Goal: Task Accomplishment & Management: Use online tool/utility

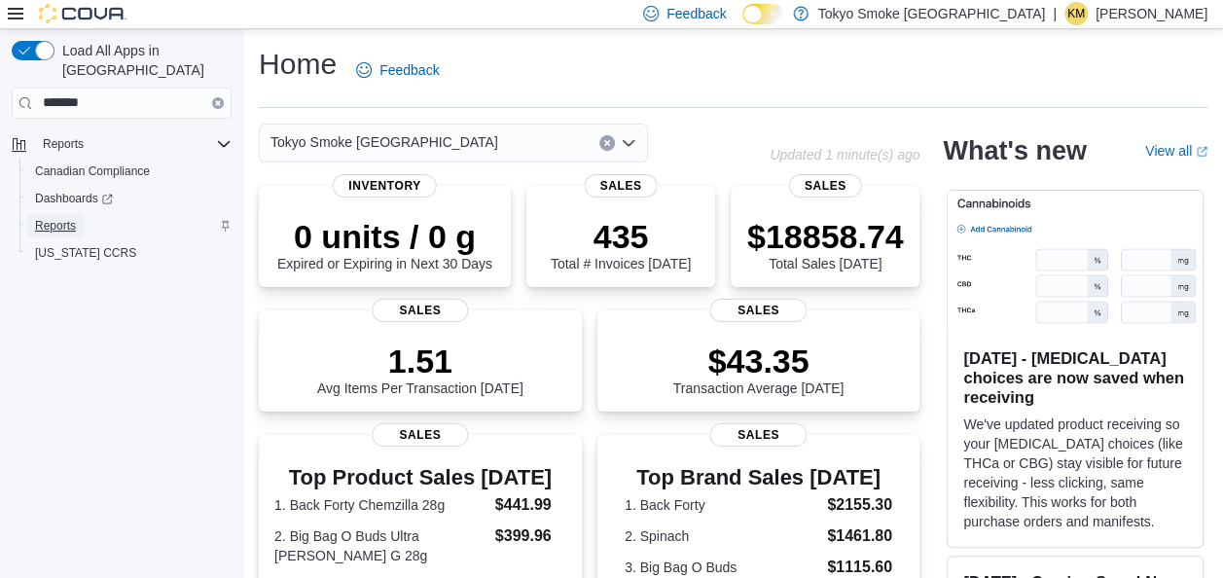
click at [64, 218] on span "Reports" at bounding box center [55, 226] width 41 height 16
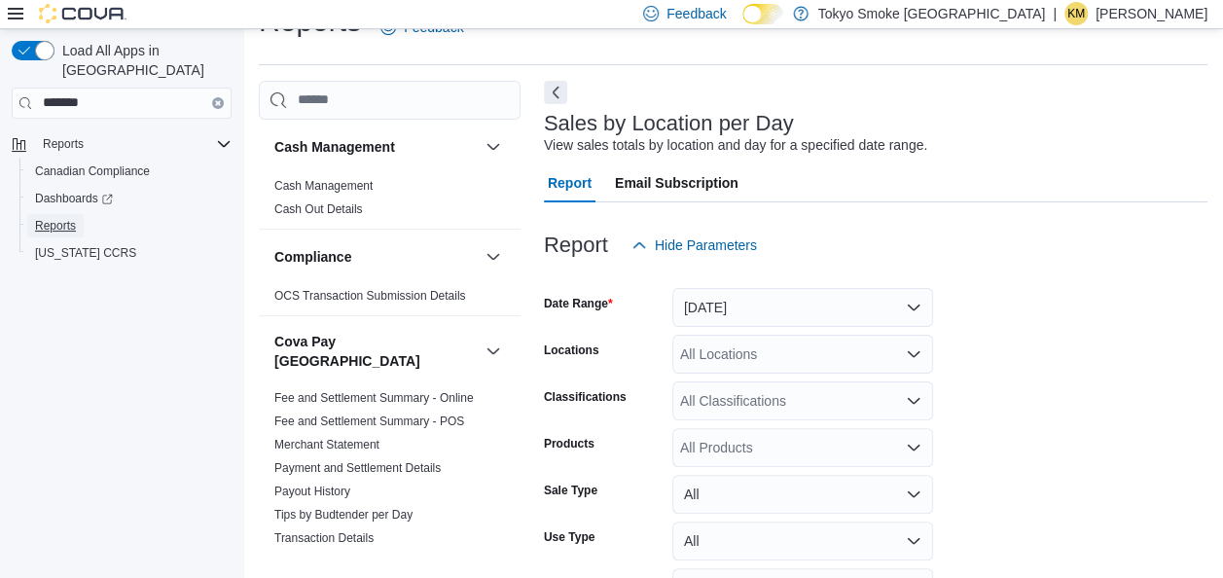
scroll to position [45, 0]
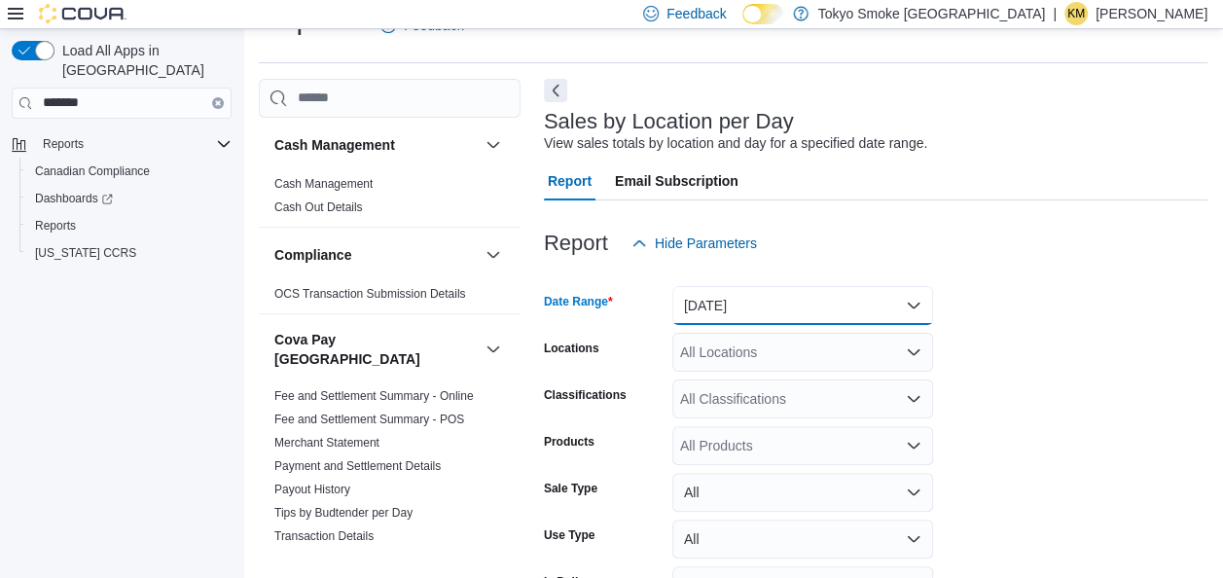
click at [743, 296] on button "[DATE]" at bounding box center [802, 305] width 261 height 39
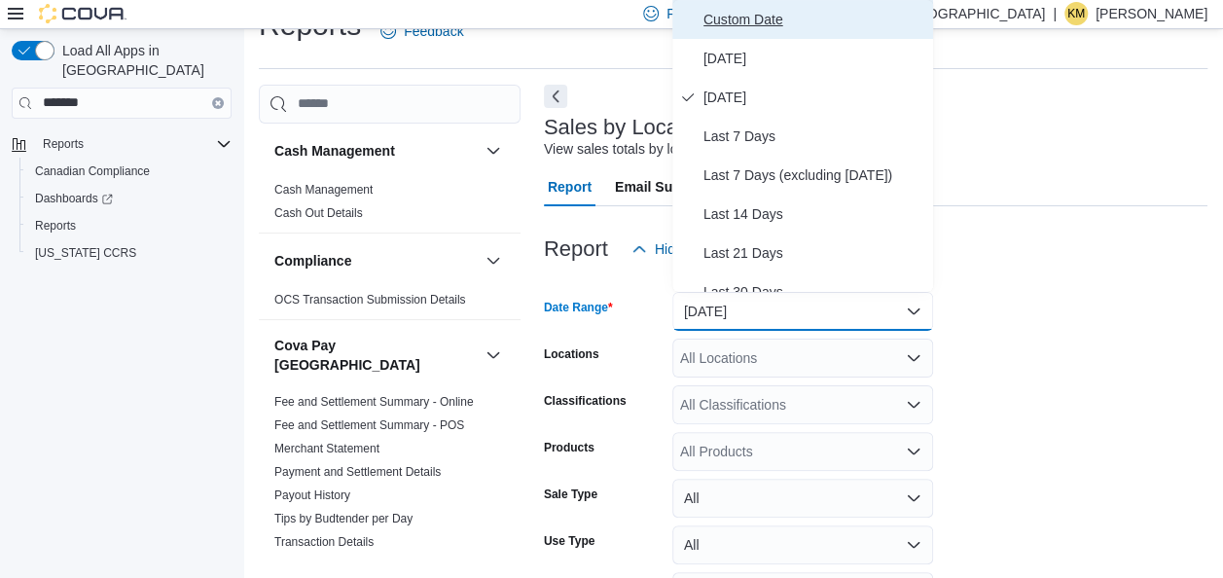
click at [749, 16] on span "Custom Date" at bounding box center [815, 19] width 222 height 23
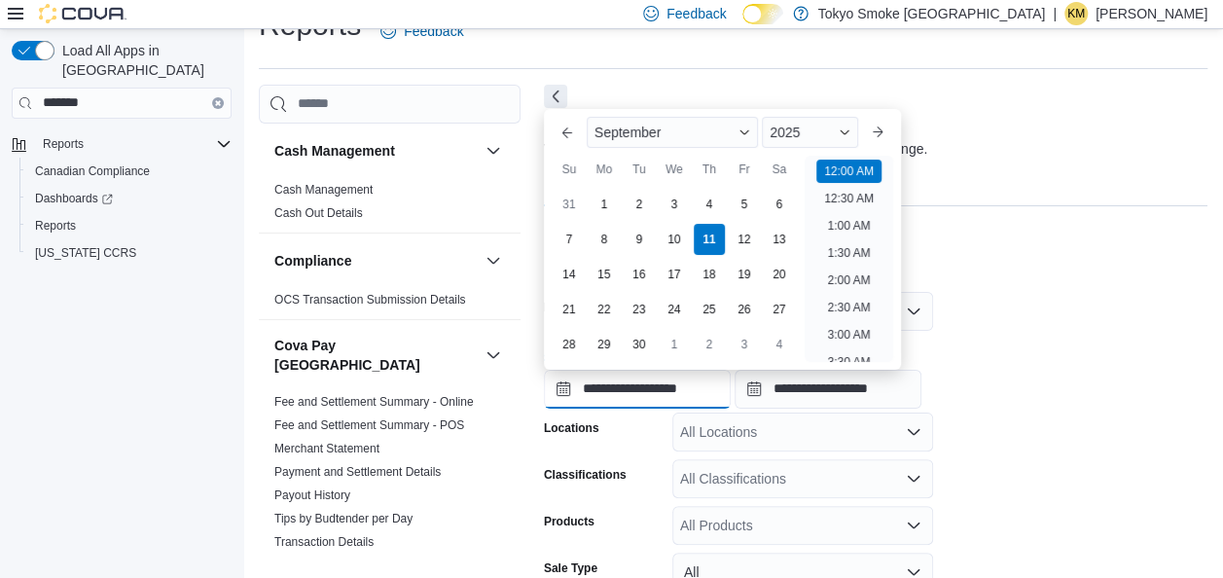
click at [562, 389] on input "**********" at bounding box center [637, 389] width 187 height 39
click at [800, 132] on span "2025" at bounding box center [785, 133] width 30 height 16
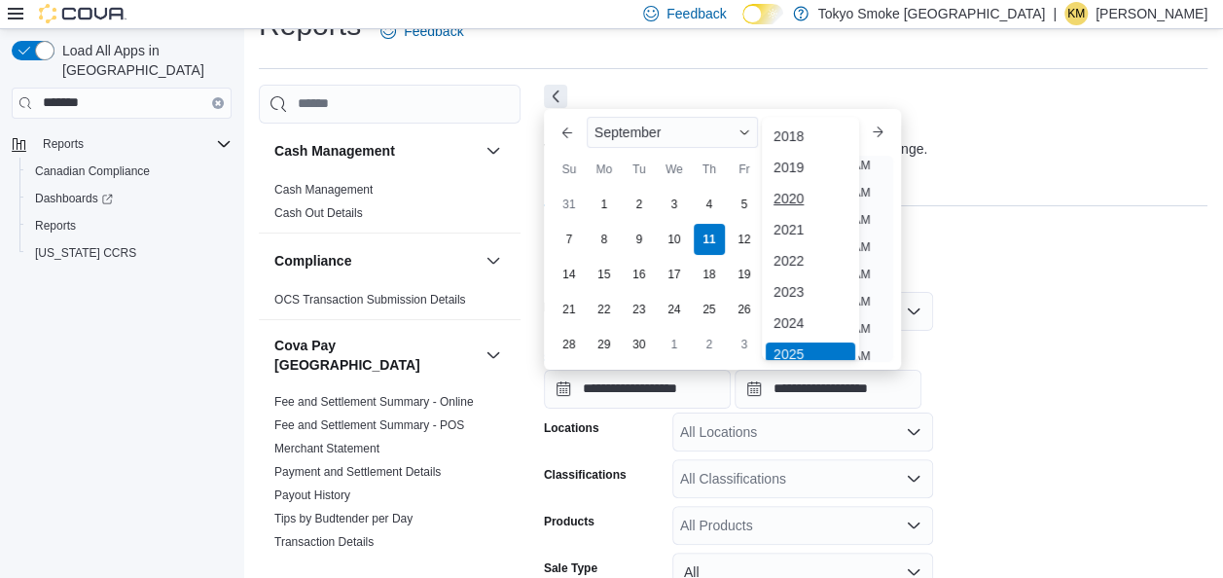
scroll to position [6, 0]
click at [807, 220] on div "2021" at bounding box center [811, 223] width 90 height 23
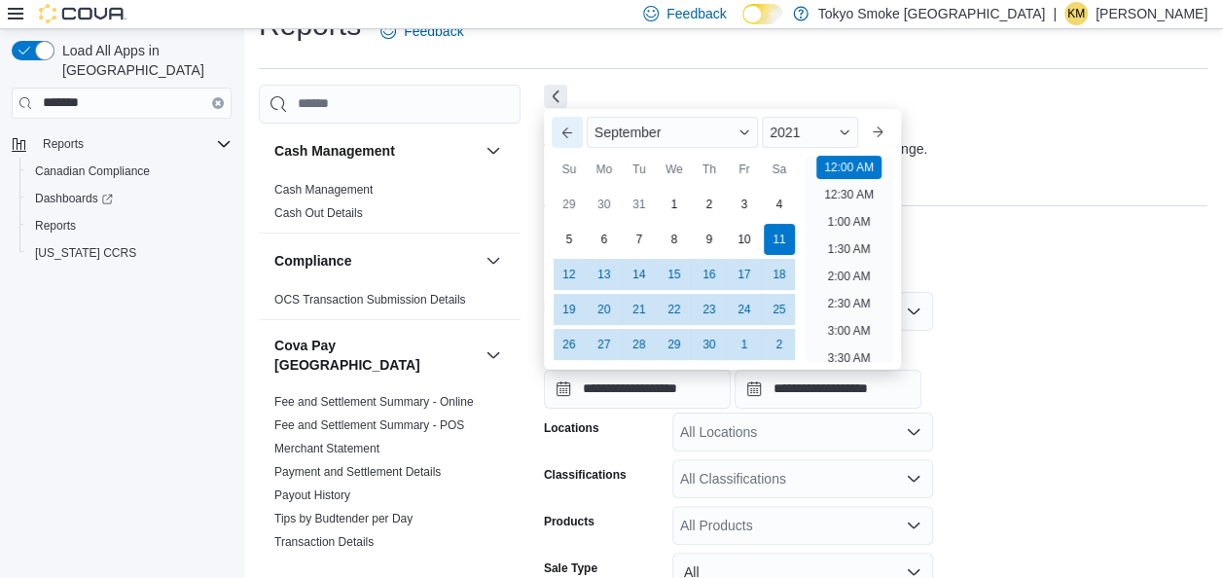
click at [570, 125] on button "Previous Month" at bounding box center [567, 132] width 31 height 31
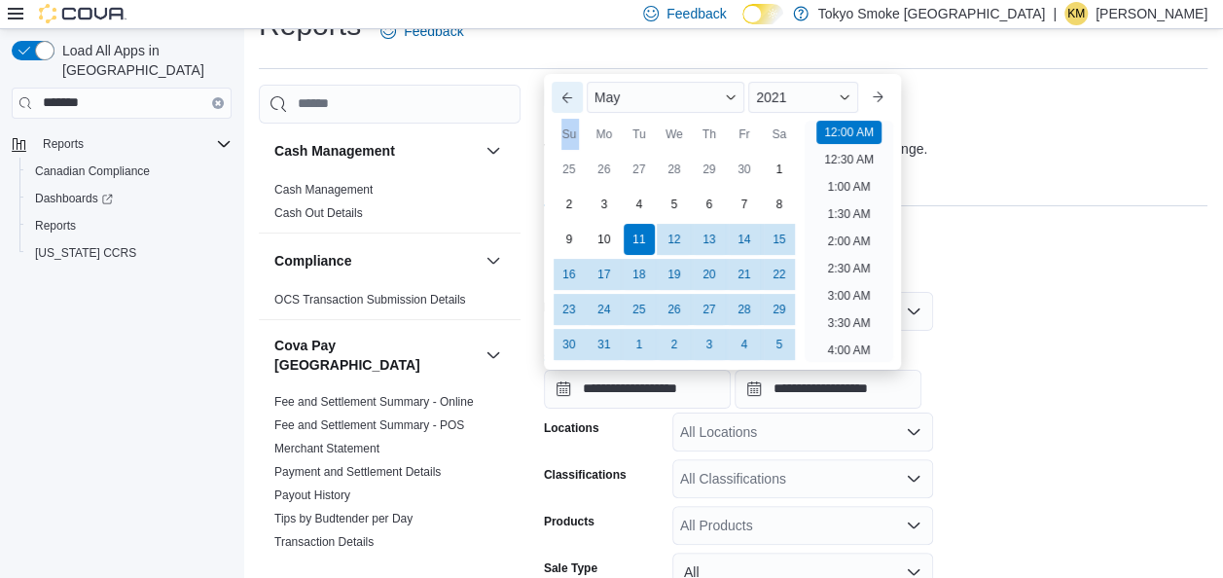
click at [570, 125] on div "Su" at bounding box center [569, 134] width 31 height 31
drag, startPoint x: 570, startPoint y: 125, endPoint x: 562, endPoint y: 94, distance: 31.2
click at [562, 94] on button "Previous Month" at bounding box center [567, 97] width 31 height 31
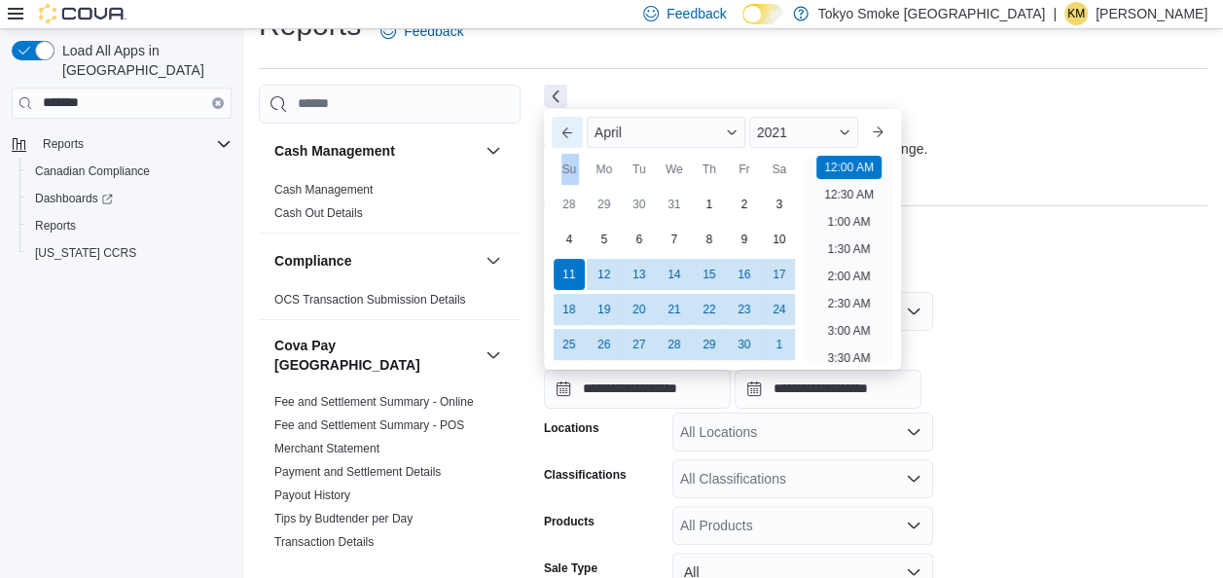
click at [572, 133] on button "Previous Month" at bounding box center [567, 132] width 31 height 31
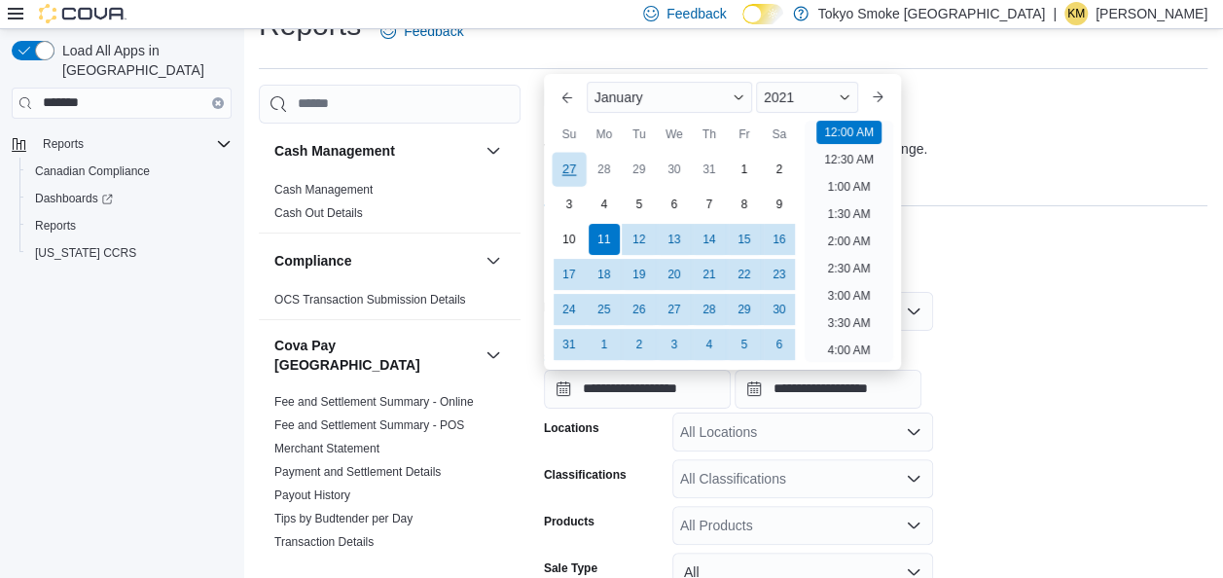
click at [570, 171] on div "27" at bounding box center [569, 169] width 34 height 34
type input "**********"
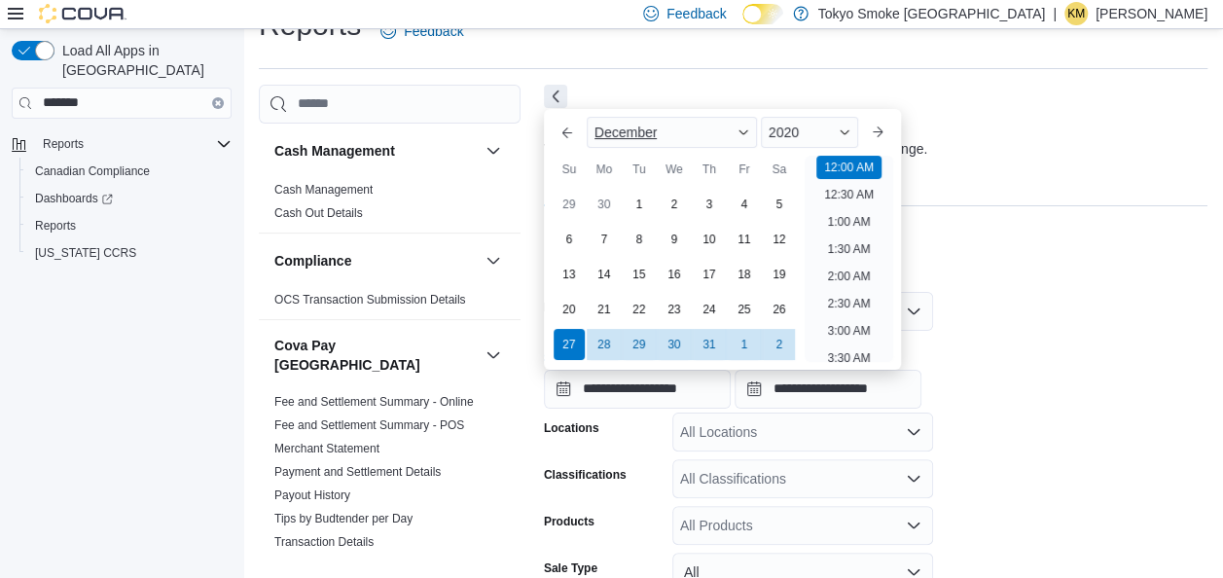
click at [746, 132] on span "Button. Open the month selector. December is currently selected." at bounding box center [744, 132] width 12 height 12
click at [1041, 187] on div "Report Email Subscription" at bounding box center [876, 186] width 664 height 39
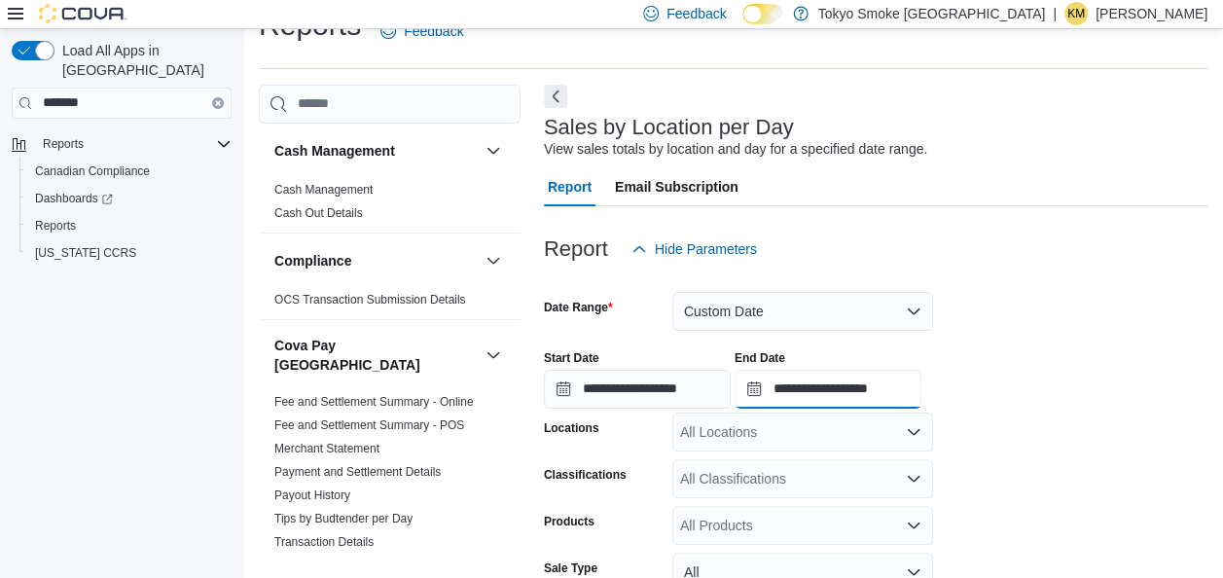
click at [804, 381] on input "**********" at bounding box center [828, 389] width 187 height 39
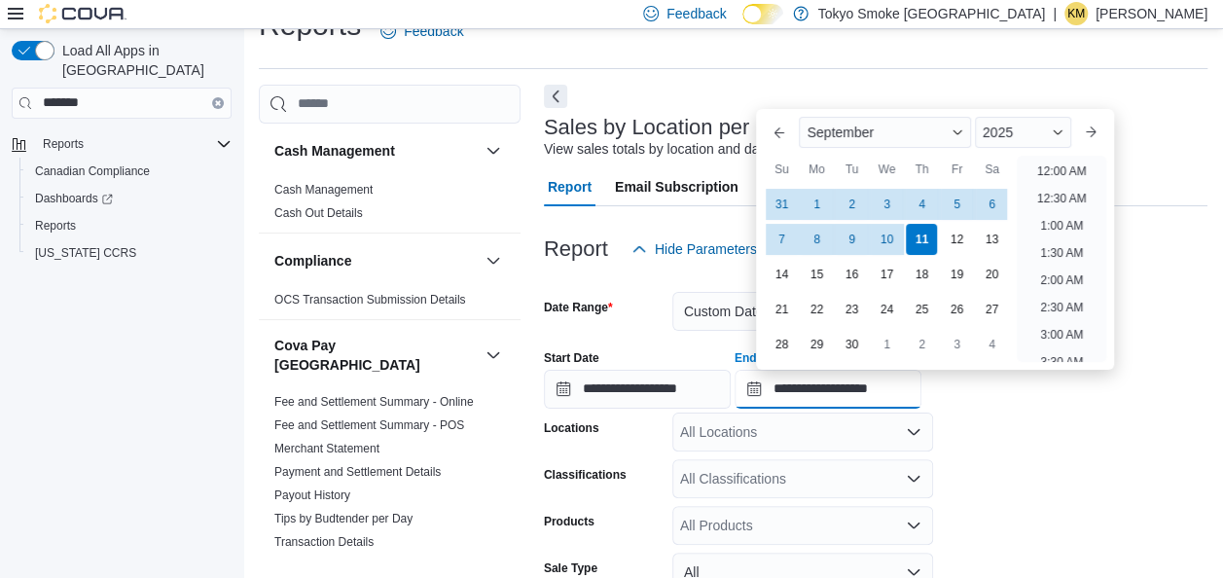
scroll to position [1105, 0]
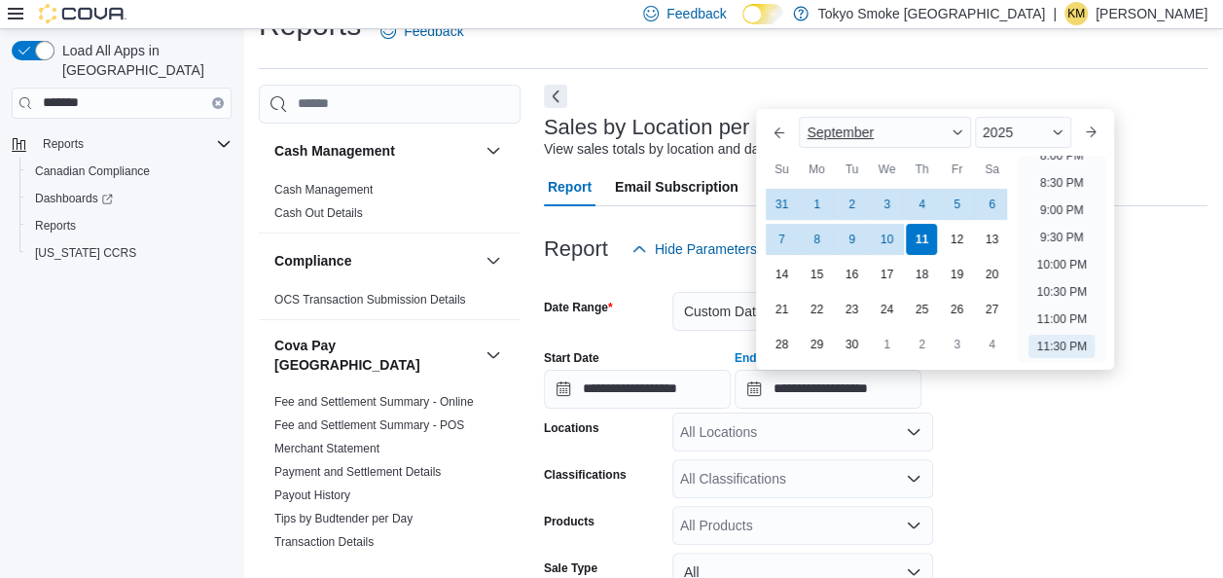
click at [969, 128] on div "September" at bounding box center [884, 132] width 171 height 31
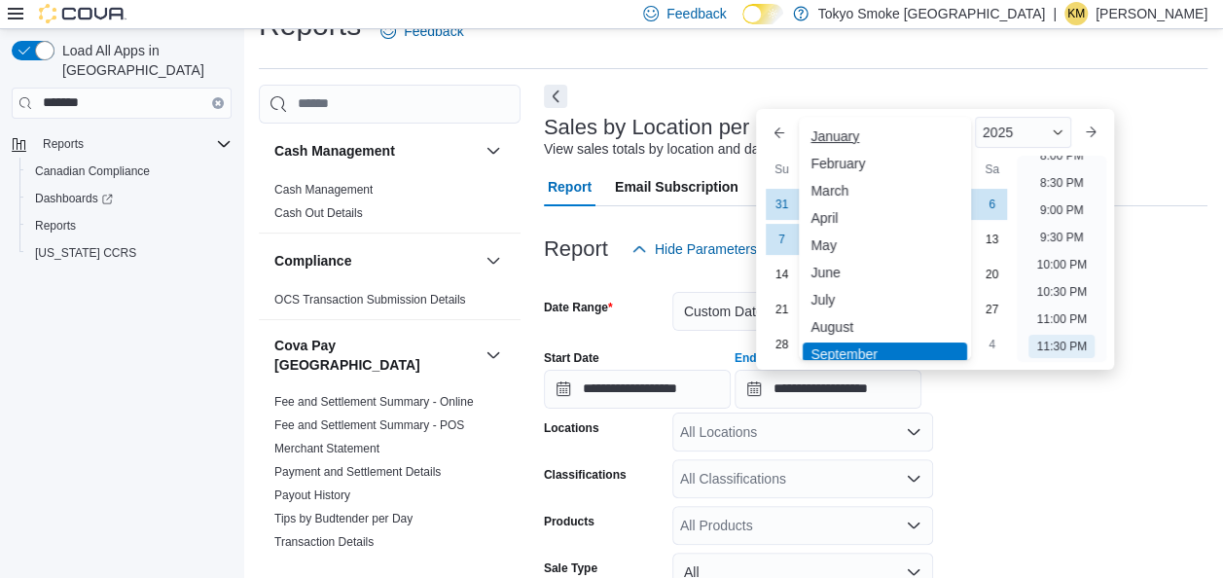
click at [868, 140] on div "January" at bounding box center [884, 136] width 163 height 23
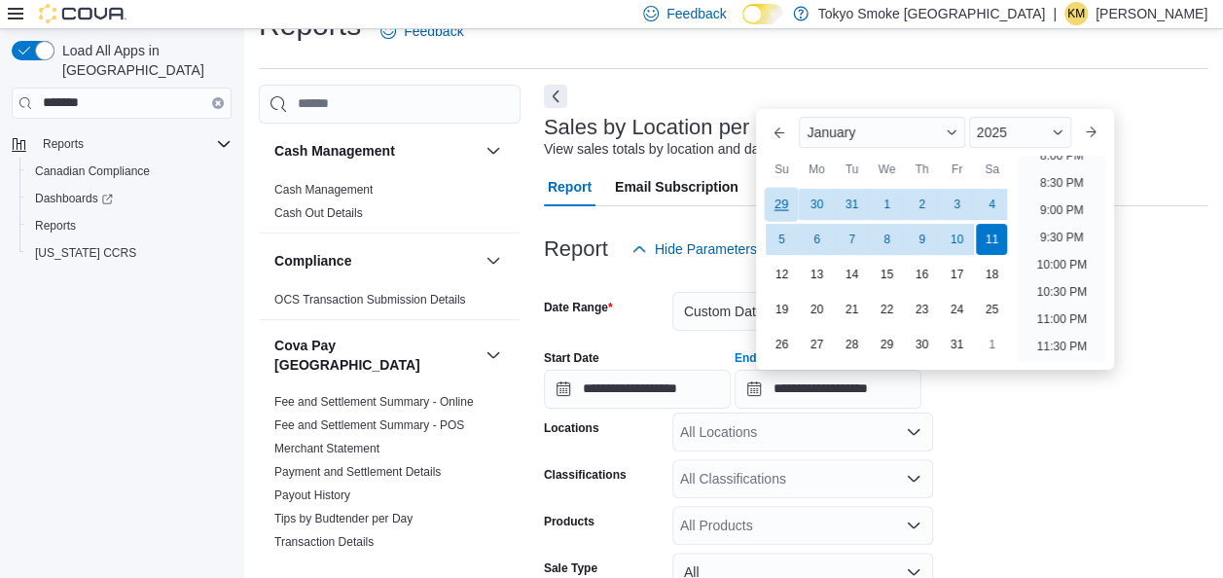
click at [777, 195] on div "29" at bounding box center [782, 204] width 34 height 34
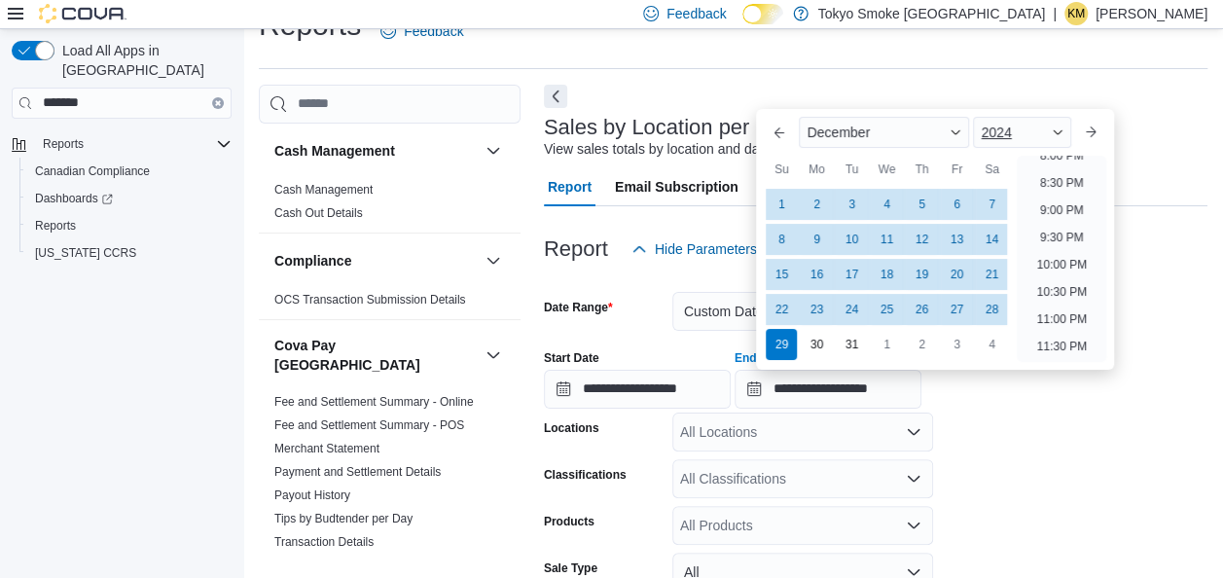
click at [1011, 134] on span "2024" at bounding box center [996, 133] width 30 height 16
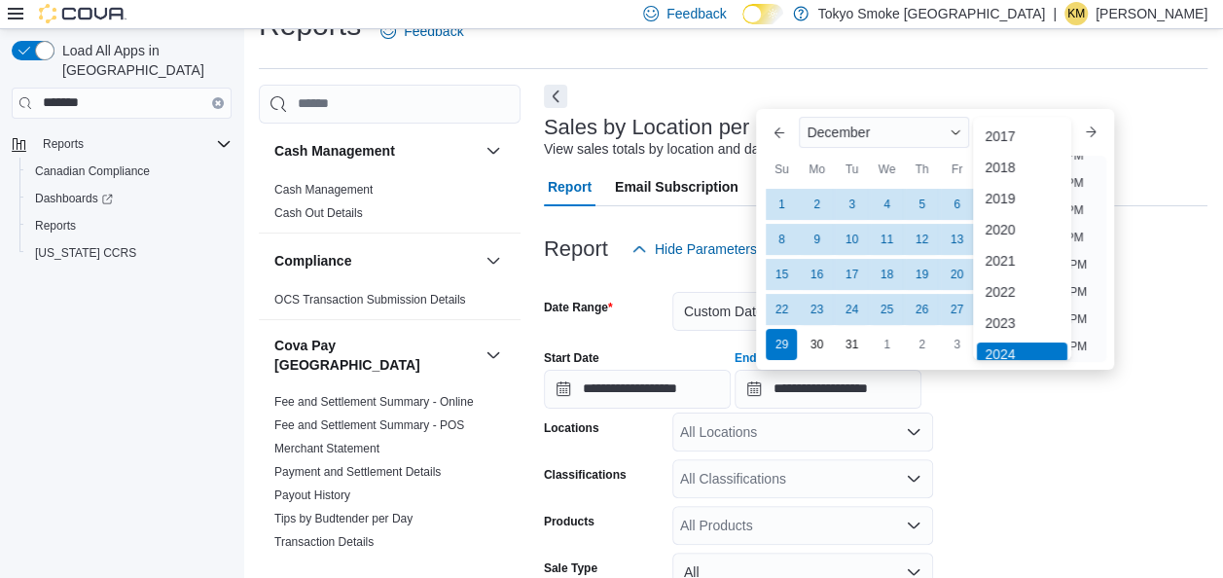
scroll to position [6, 0]
click at [1016, 253] on div "2021" at bounding box center [1022, 254] width 90 height 23
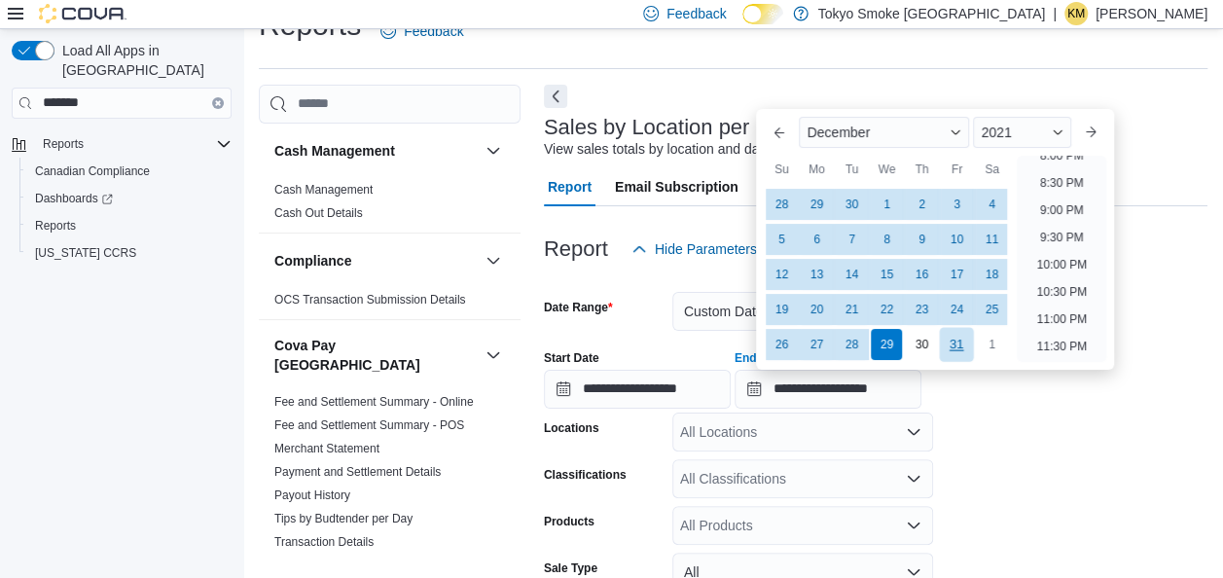
click at [967, 344] on div "31" at bounding box center [957, 344] width 34 height 34
type input "**********"
click at [1009, 434] on form "**********" at bounding box center [876, 504] width 664 height 471
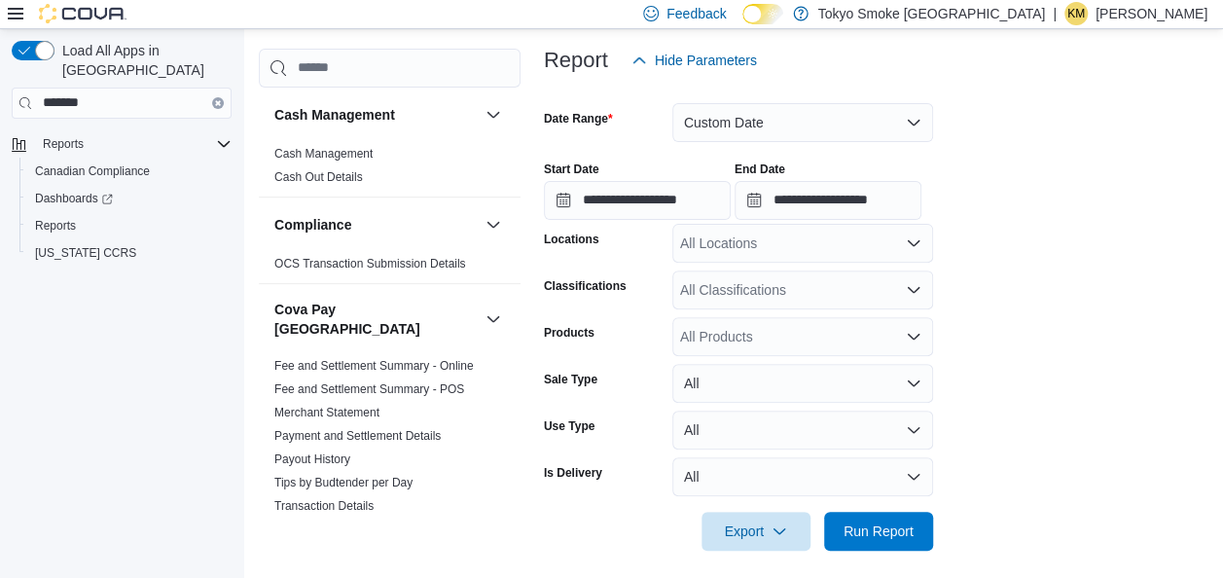
scroll to position [239, 0]
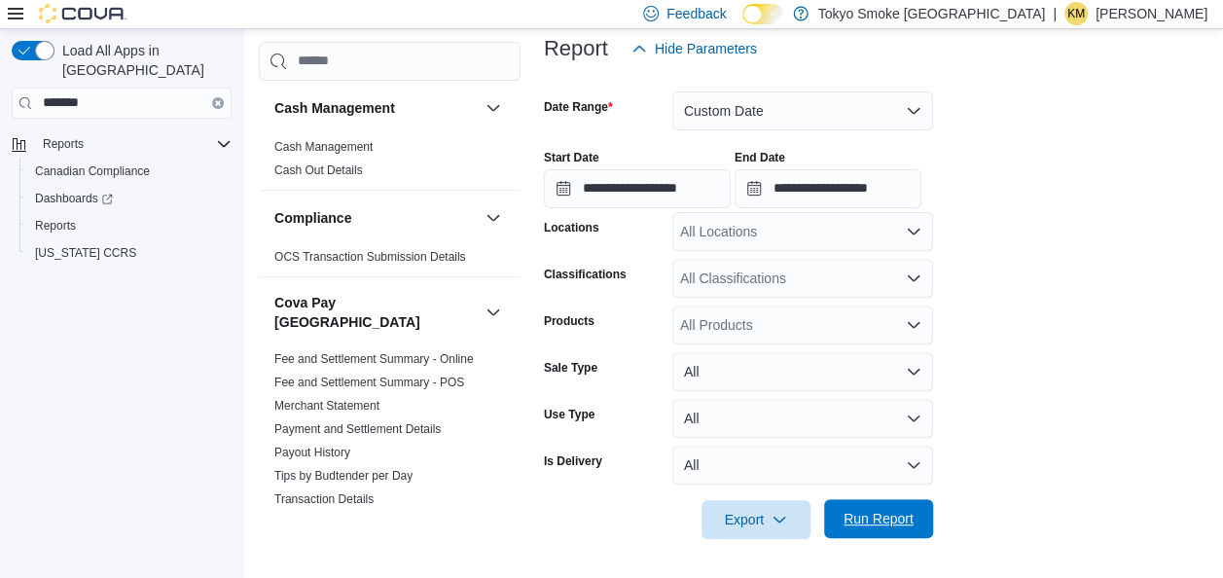
click at [883, 509] on span "Run Report" at bounding box center [879, 518] width 86 height 39
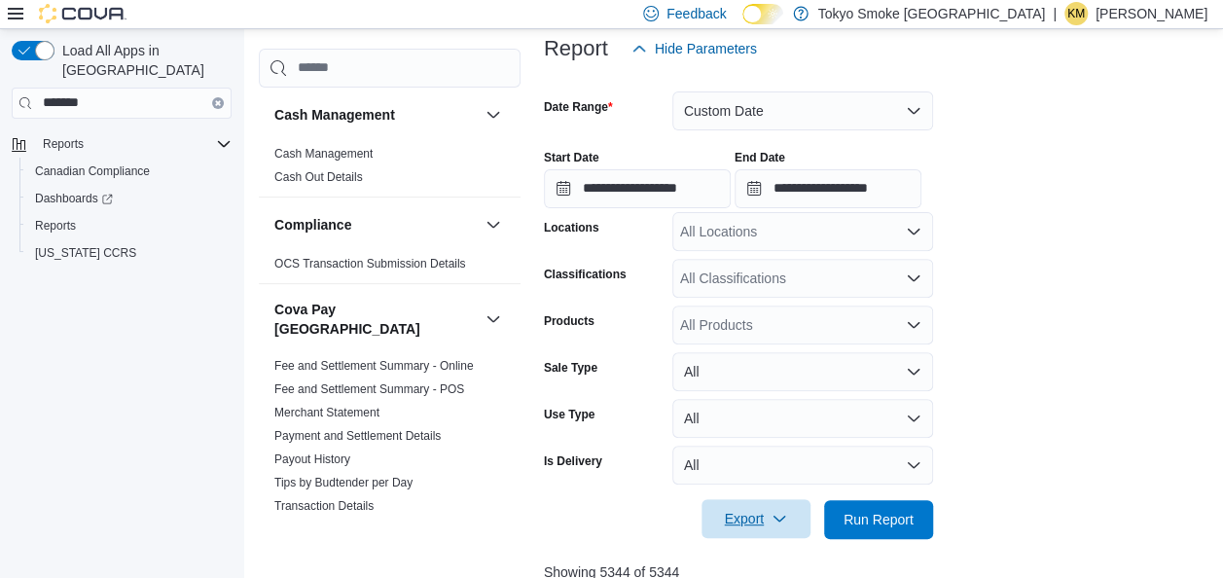
click at [751, 528] on span "Export" at bounding box center [756, 518] width 86 height 39
click at [769, 436] on span "Export to Csv" at bounding box center [759, 442] width 88 height 16
click at [1206, 271] on form "**********" at bounding box center [879, 303] width 671 height 471
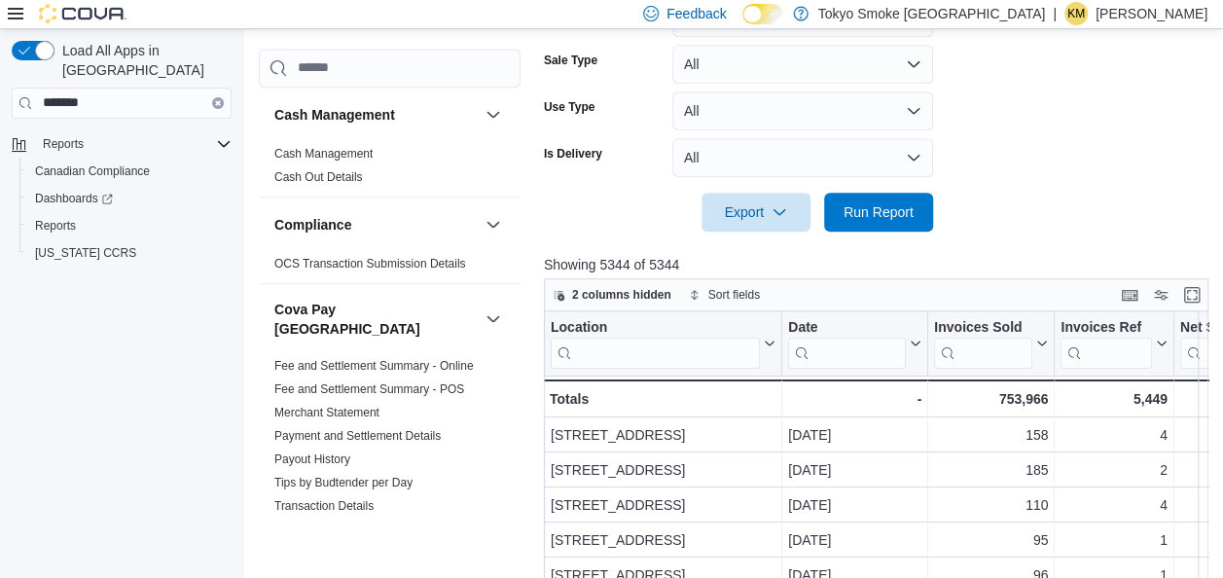
scroll to position [549, 0]
